Goal: Task Accomplishment & Management: Manage account settings

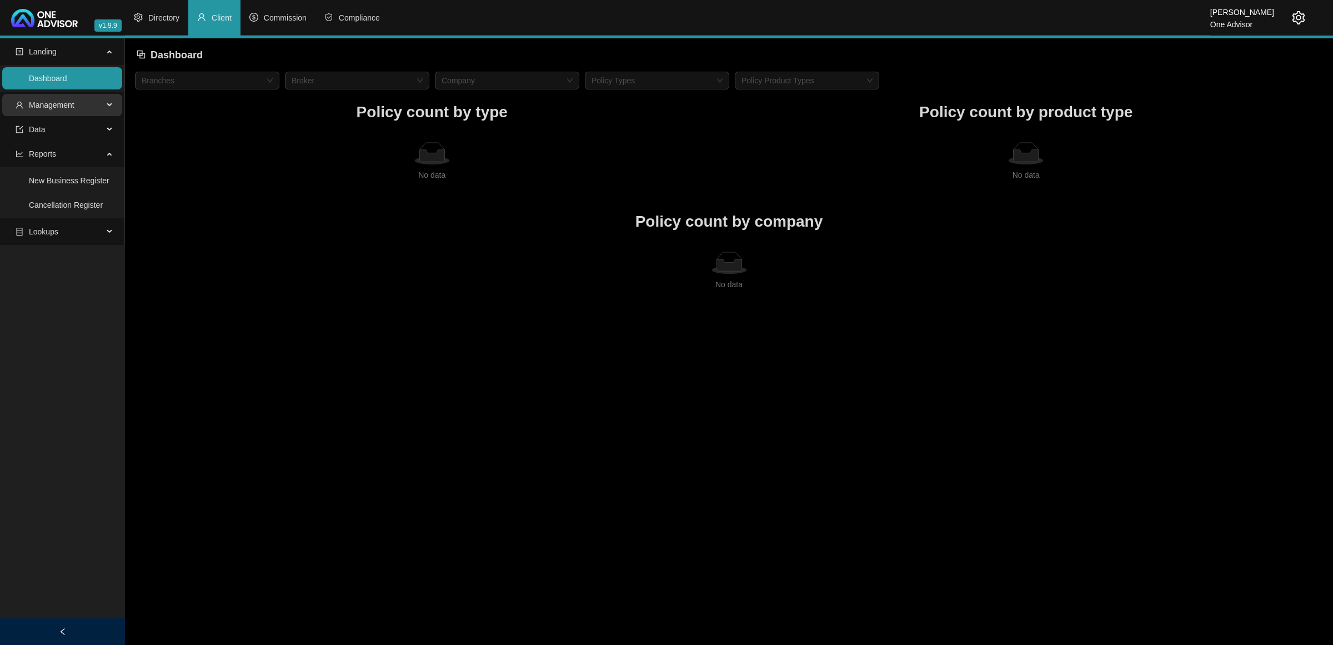
click at [77, 104] on span "Management" at bounding box center [60, 105] width 88 height 22
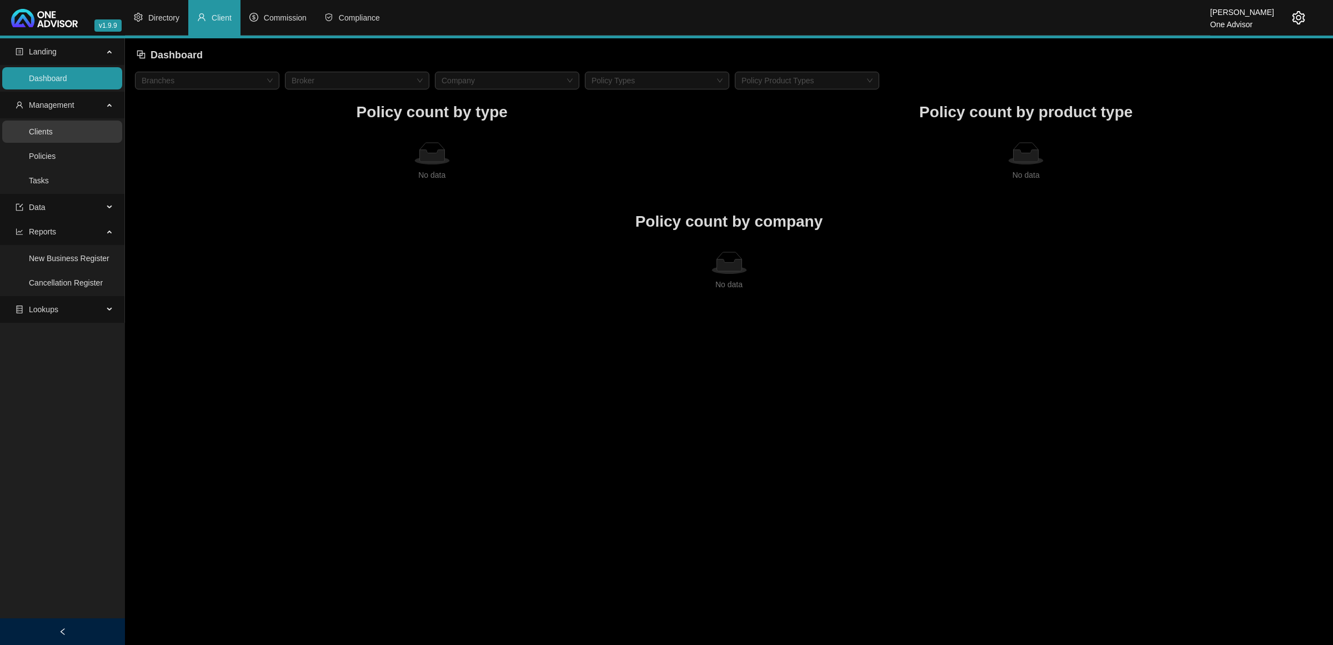
click at [53, 132] on link "Clients" at bounding box center [41, 131] width 24 height 9
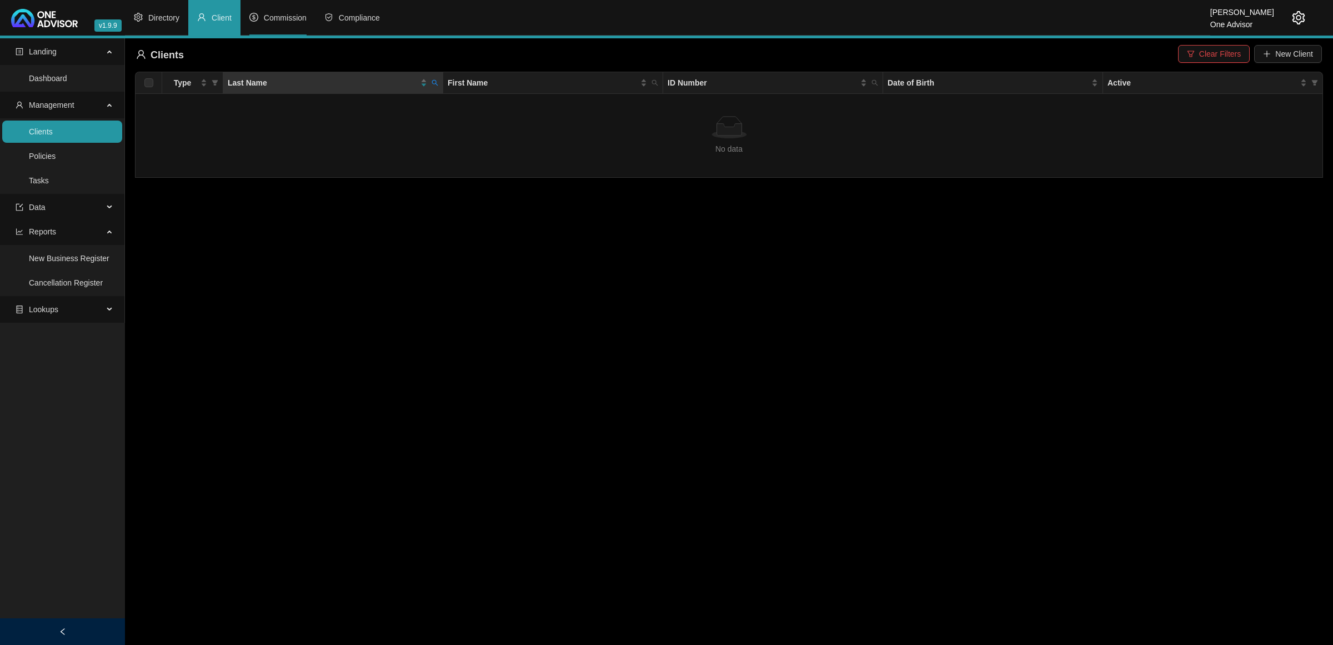
click at [277, 12] on li "Commission" at bounding box center [278, 18] width 75 height 36
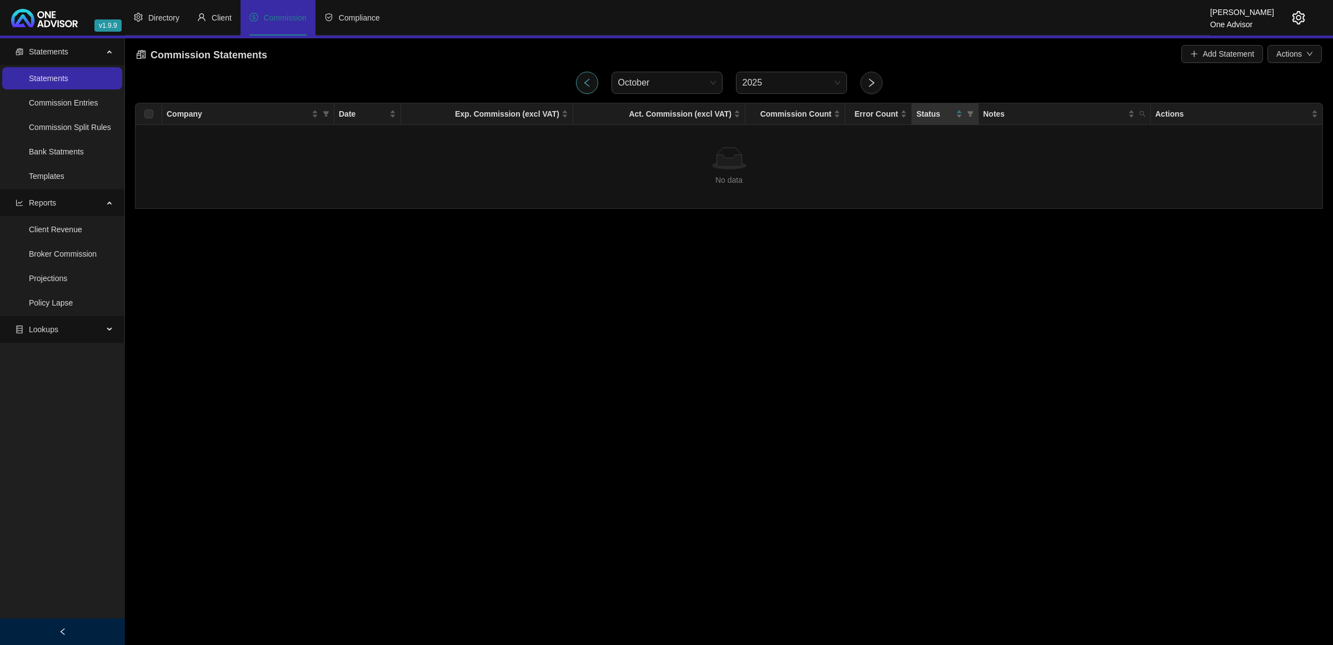
click at [590, 74] on button "button" at bounding box center [587, 83] width 22 height 22
click at [1297, 18] on icon "setting" at bounding box center [1299, 17] width 13 height 13
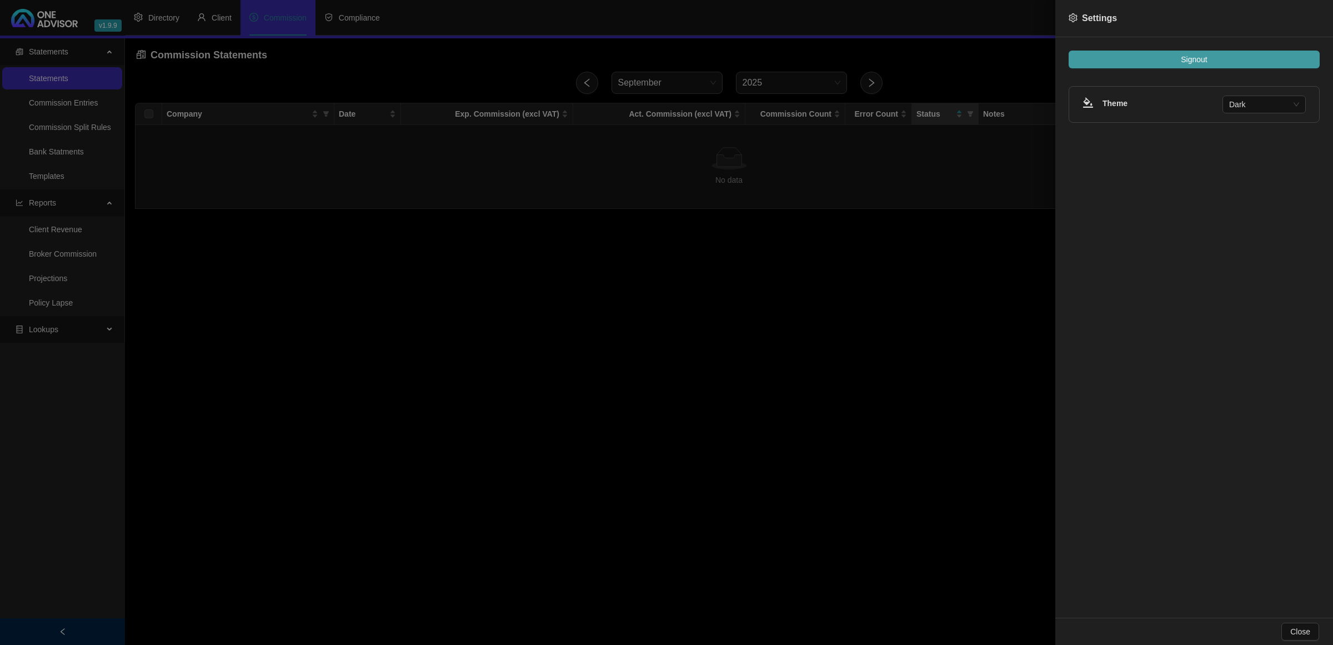
click at [1253, 59] on button "Signout" at bounding box center [1194, 60] width 251 height 18
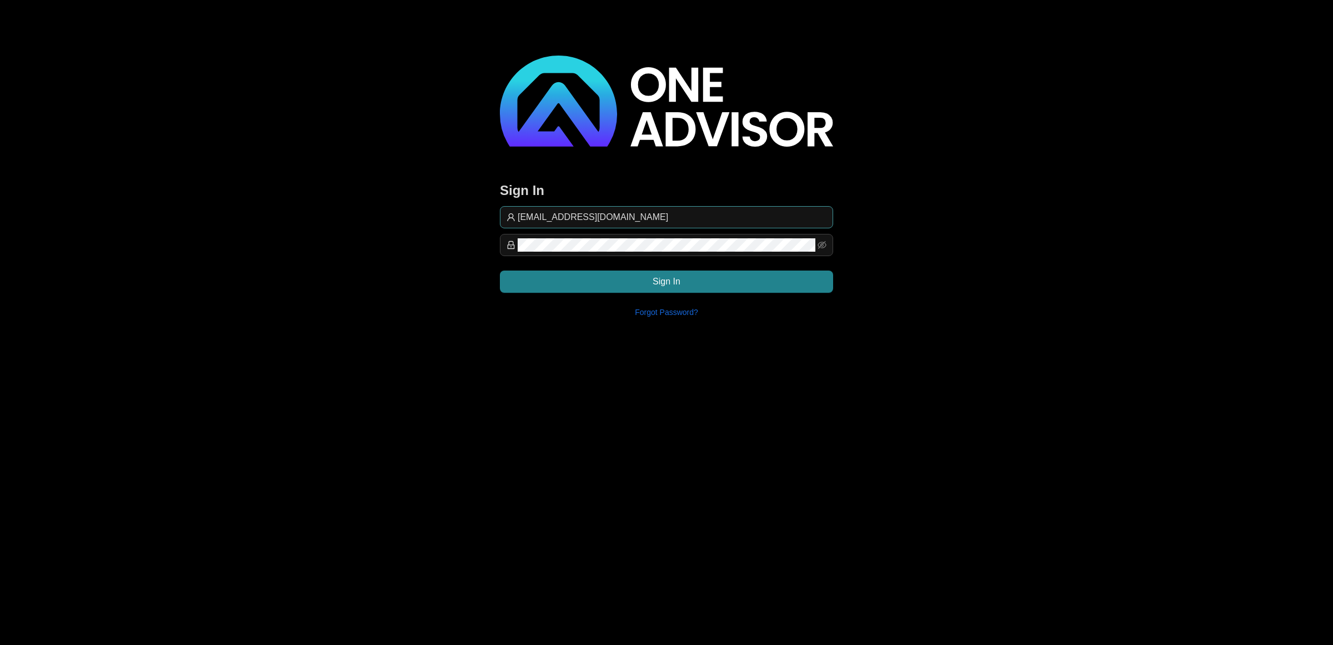
click at [700, 211] on input "[EMAIL_ADDRESS][DOMAIN_NAME]" at bounding box center [672, 217] width 309 height 13
type input "commission@lifeplan"
click at [761, 277] on button "Sign In" at bounding box center [666, 282] width 333 height 22
